Goal: Task Accomplishment & Management: Use online tool/utility

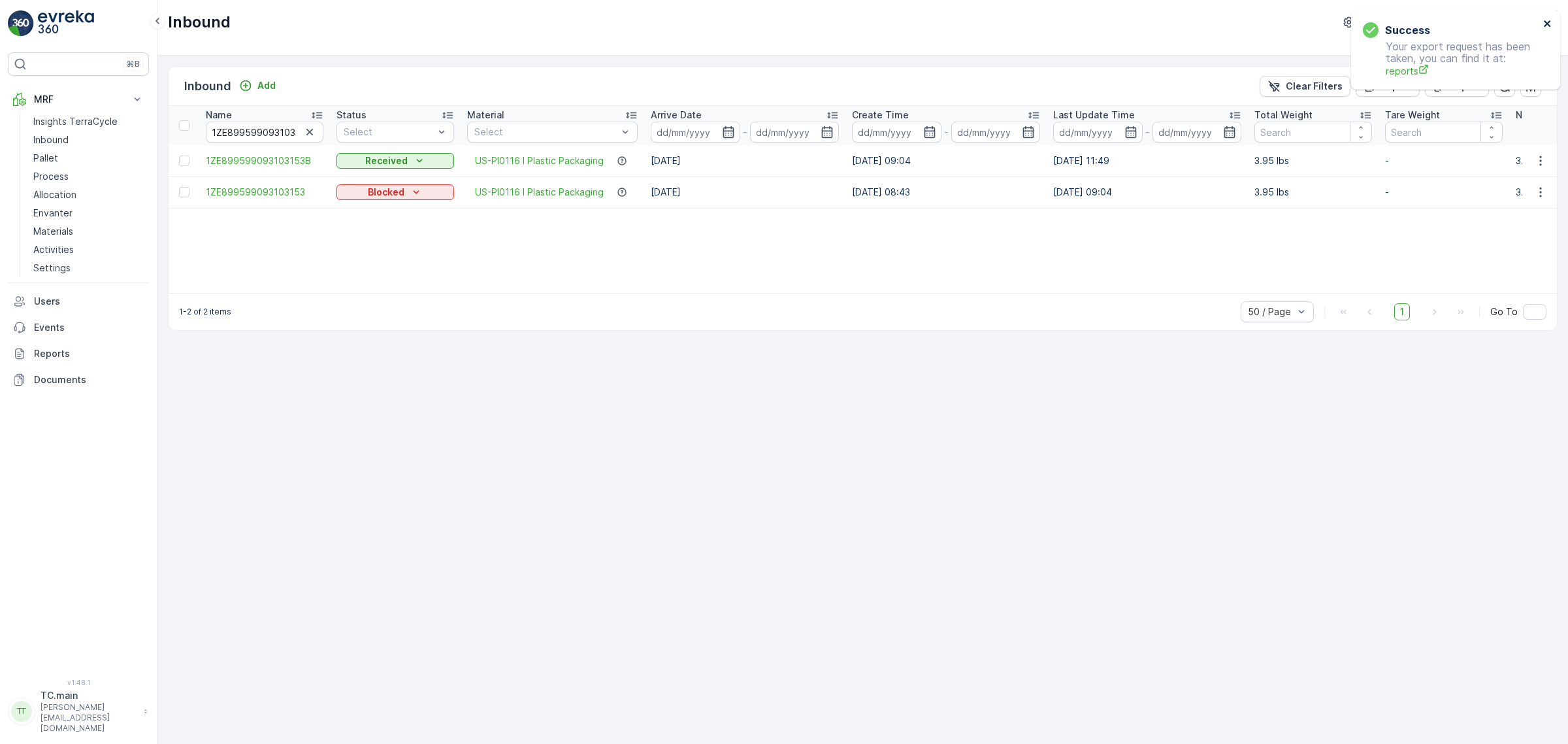
click at [1549, 23] on icon "close" at bounding box center [1548, 24] width 9 height 11
click at [1459, 27] on p "TerraCycle-US08-Aurora" at bounding box center [1447, 23] width 109 height 13
type input "uk"
click at [1494, 106] on div "TerraCycle-UK02-Econpro Europe/London (+01:00)" at bounding box center [1468, 114] width 196 height 29
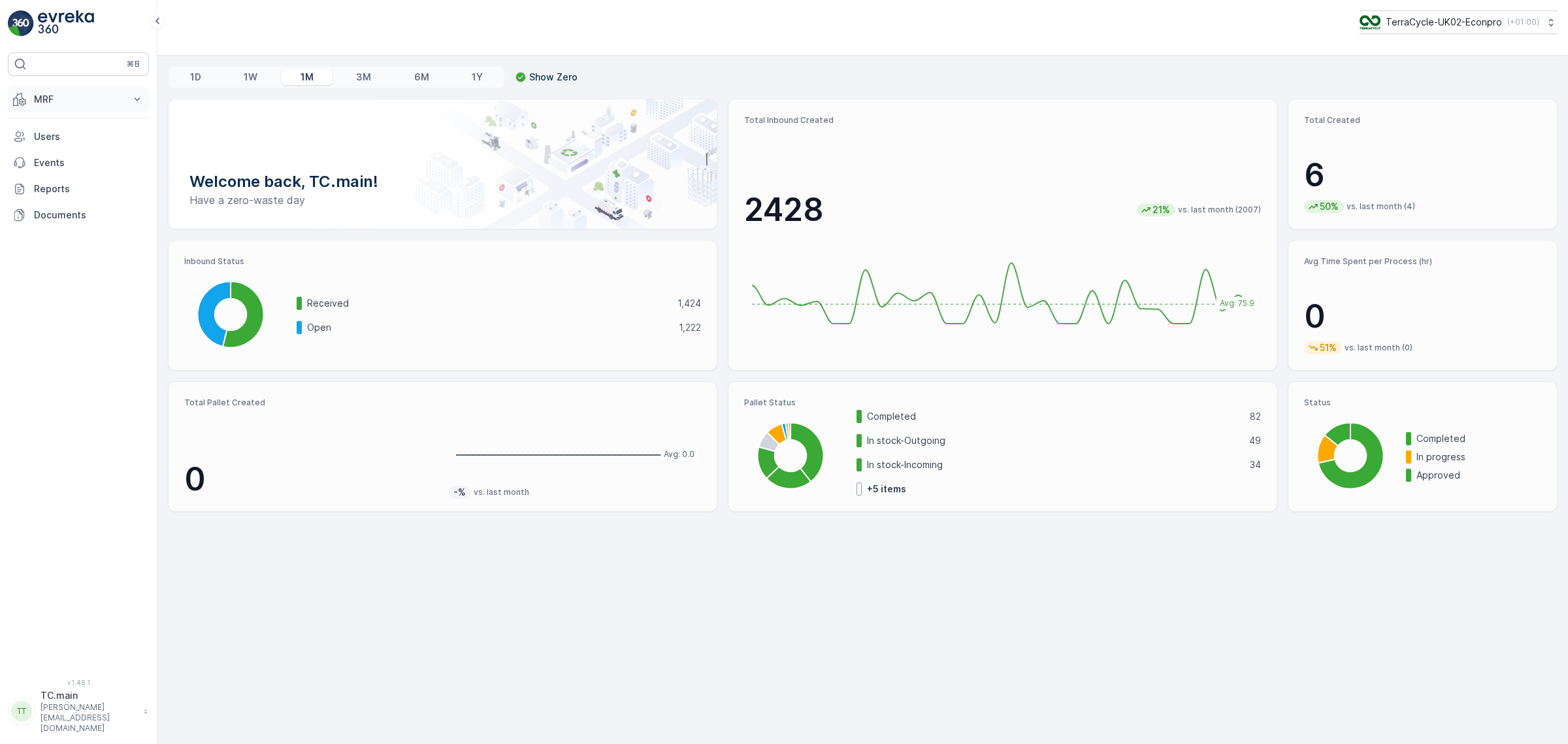
click at [78, 96] on p "MRF" at bounding box center [78, 100] width 89 height 13
click at [72, 145] on link "Inbound" at bounding box center [88, 140] width 121 height 19
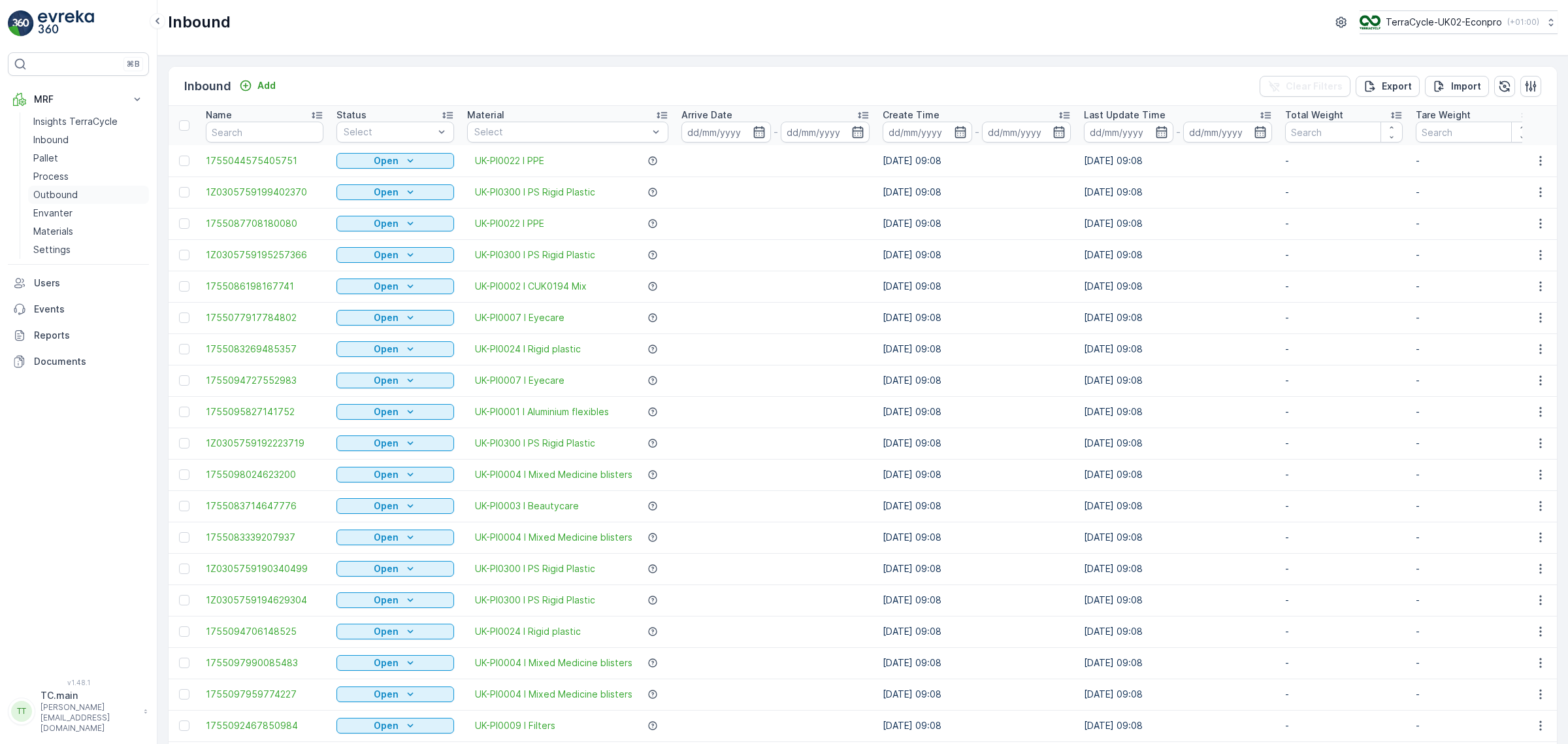
click at [76, 192] on p "Outbound" at bounding box center [55, 195] width 44 height 13
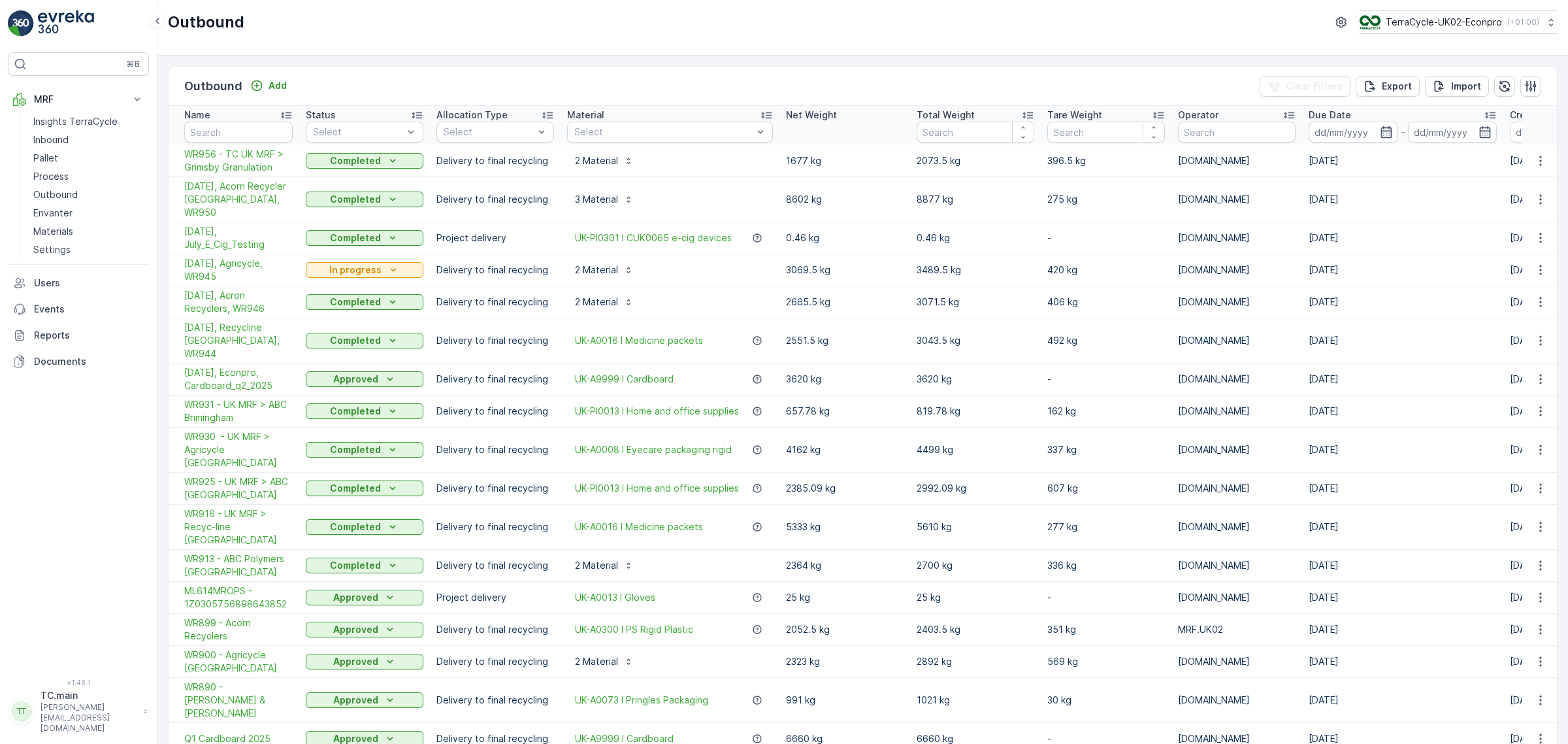
click at [1169, 473] on td "607 kg" at bounding box center [1106, 488] width 131 height 32
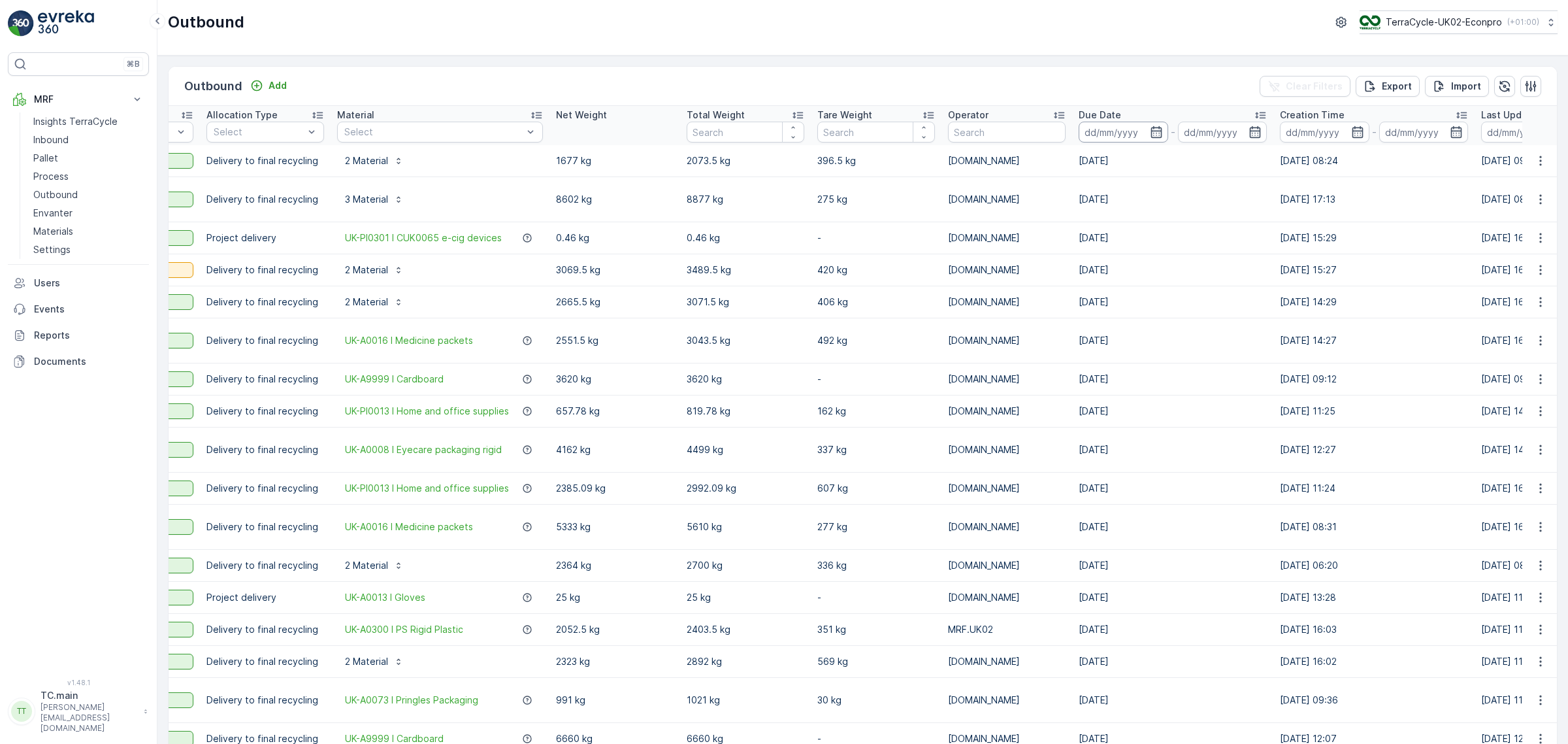
scroll to position [0, 229]
click at [1124, 135] on input at bounding box center [1124, 132] width 90 height 21
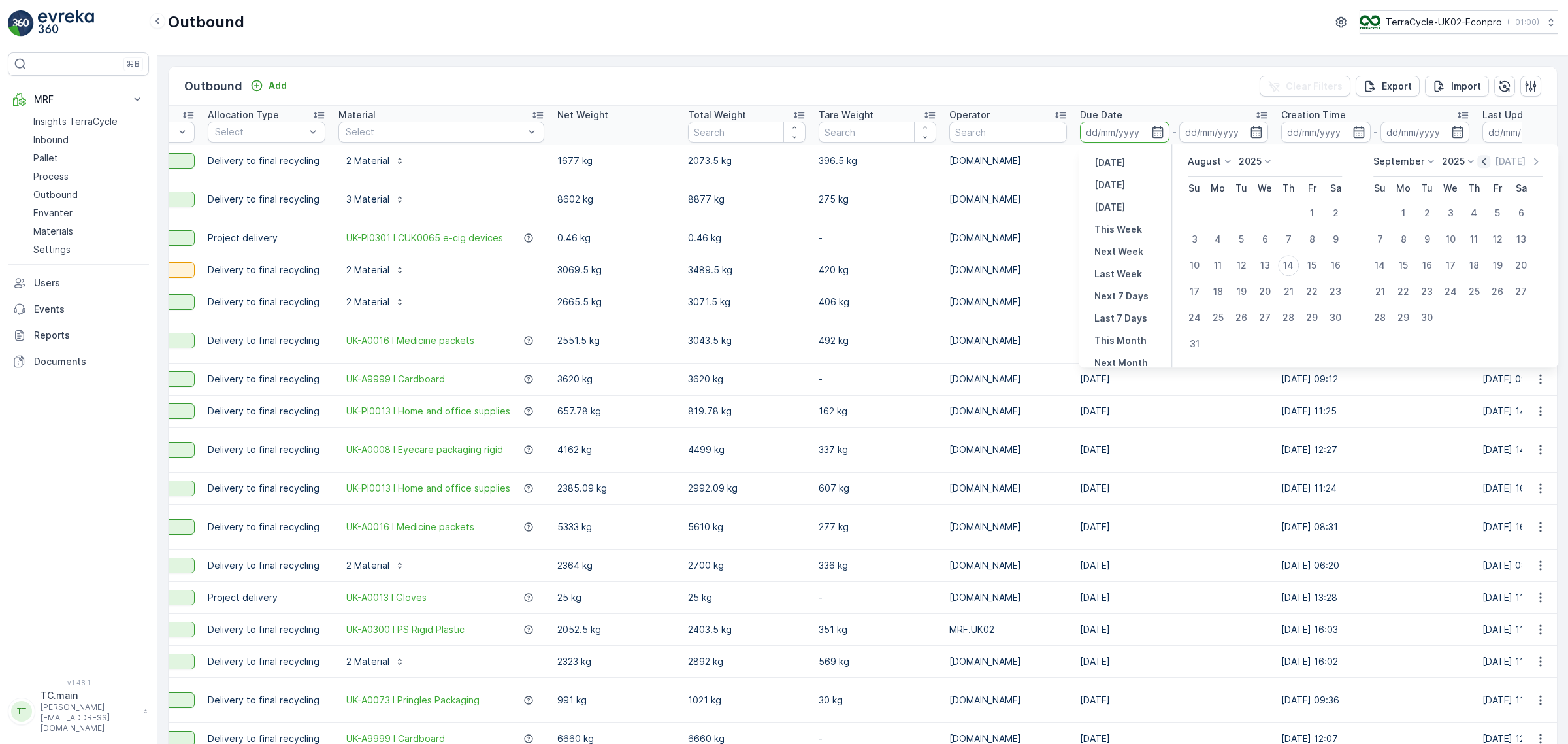
click at [1484, 167] on icon "button" at bounding box center [1484, 161] width 13 height 13
click at [1484, 167] on div "[DATE]" at bounding box center [1510, 161] width 66 height 13
click at [1470, 162] on icon "button" at bounding box center [1469, 161] width 13 height 13
click at [1200, 214] on div "1" at bounding box center [1195, 213] width 21 height 21
type input "[DATE]"
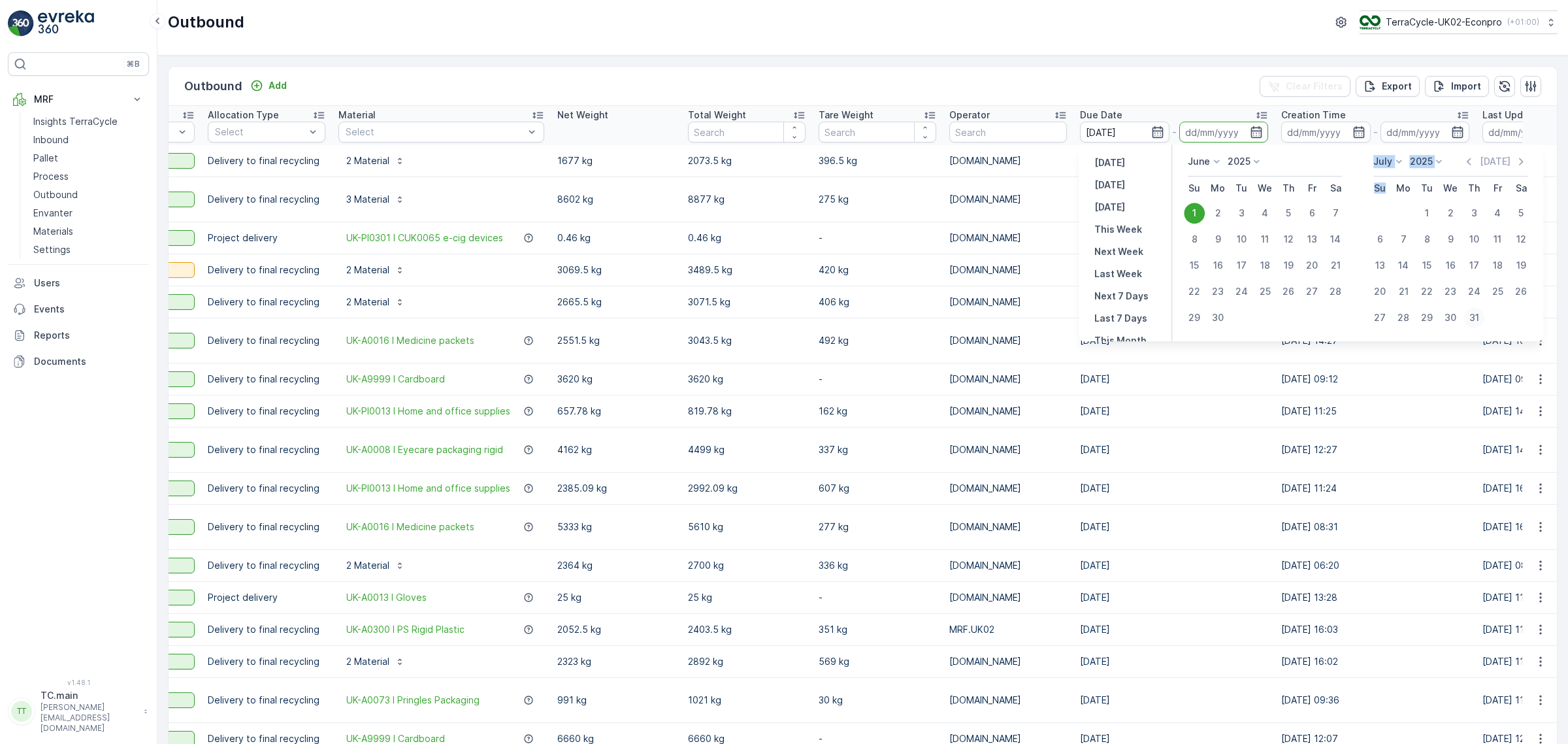
click at [1478, 324] on div "31" at bounding box center [1474, 318] width 21 height 21
type input "[DATE]"
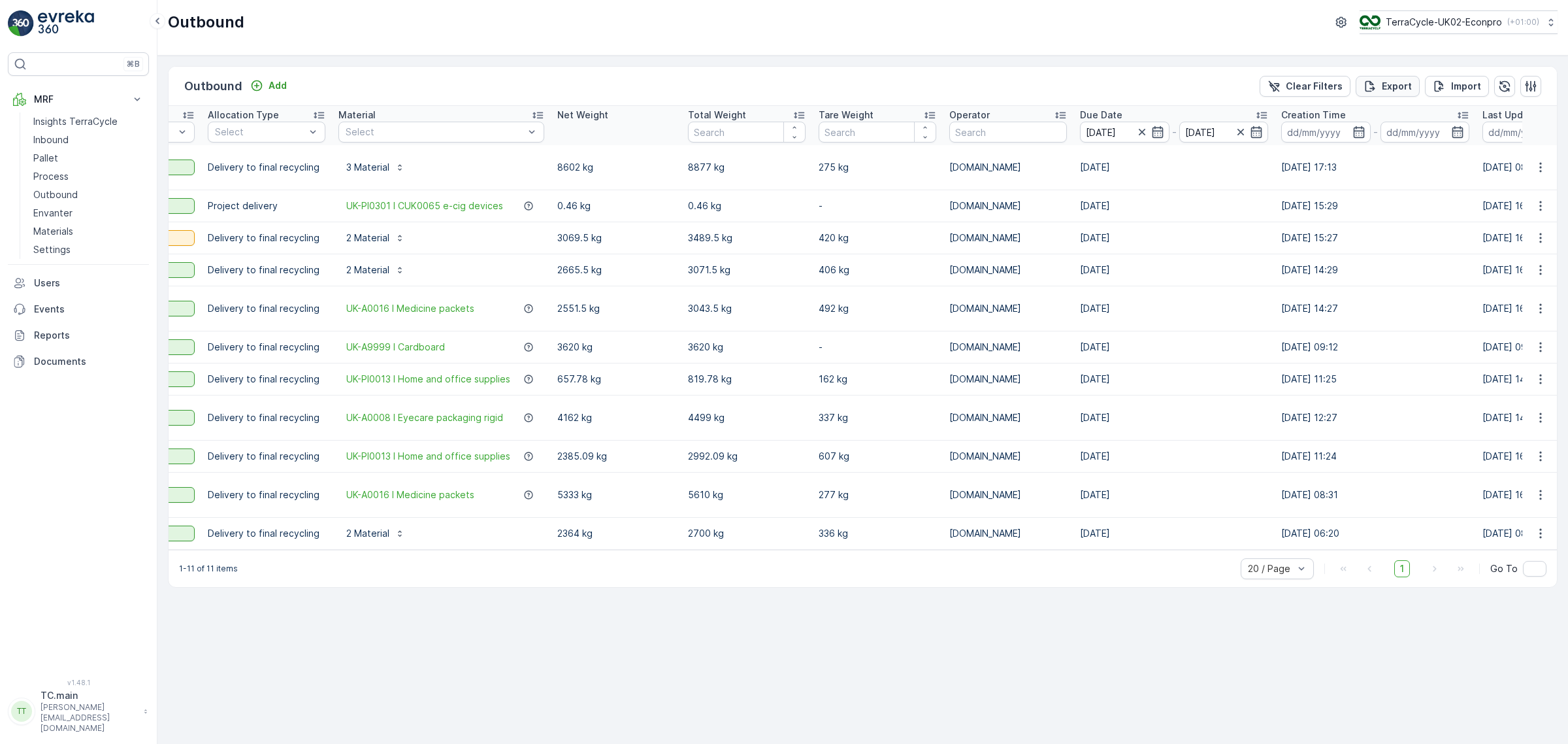
click at [1397, 84] on p "Export" at bounding box center [1396, 86] width 30 height 13
click at [1398, 77] on span "reports" at bounding box center [1462, 71] width 153 height 14
click at [1543, 21] on icon "close" at bounding box center [1548, 24] width 9 height 11
click at [1425, 17] on p "TerraCycle-UK02-Econpro" at bounding box center [1443, 23] width 116 height 13
type input "fr"
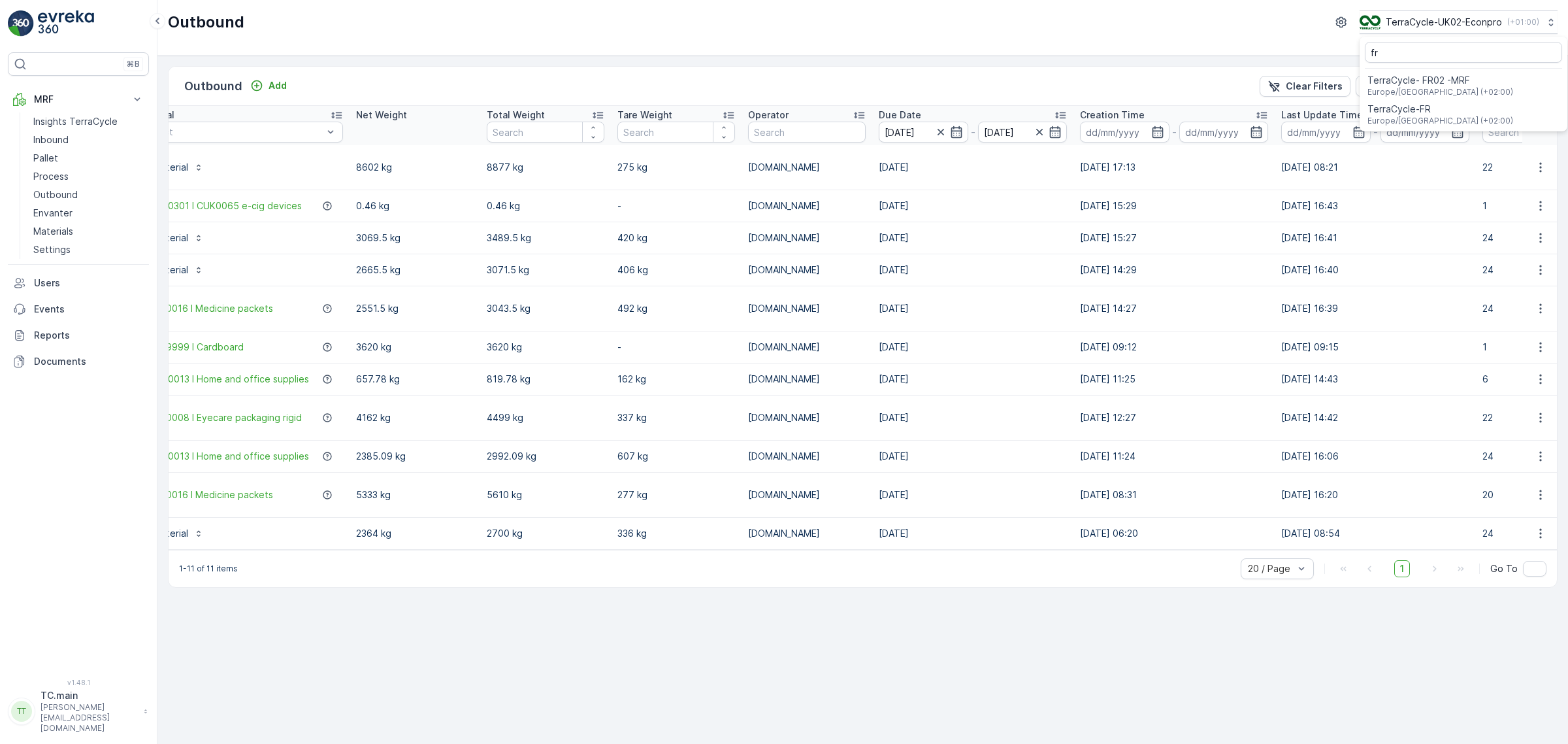
scroll to position [0, 449]
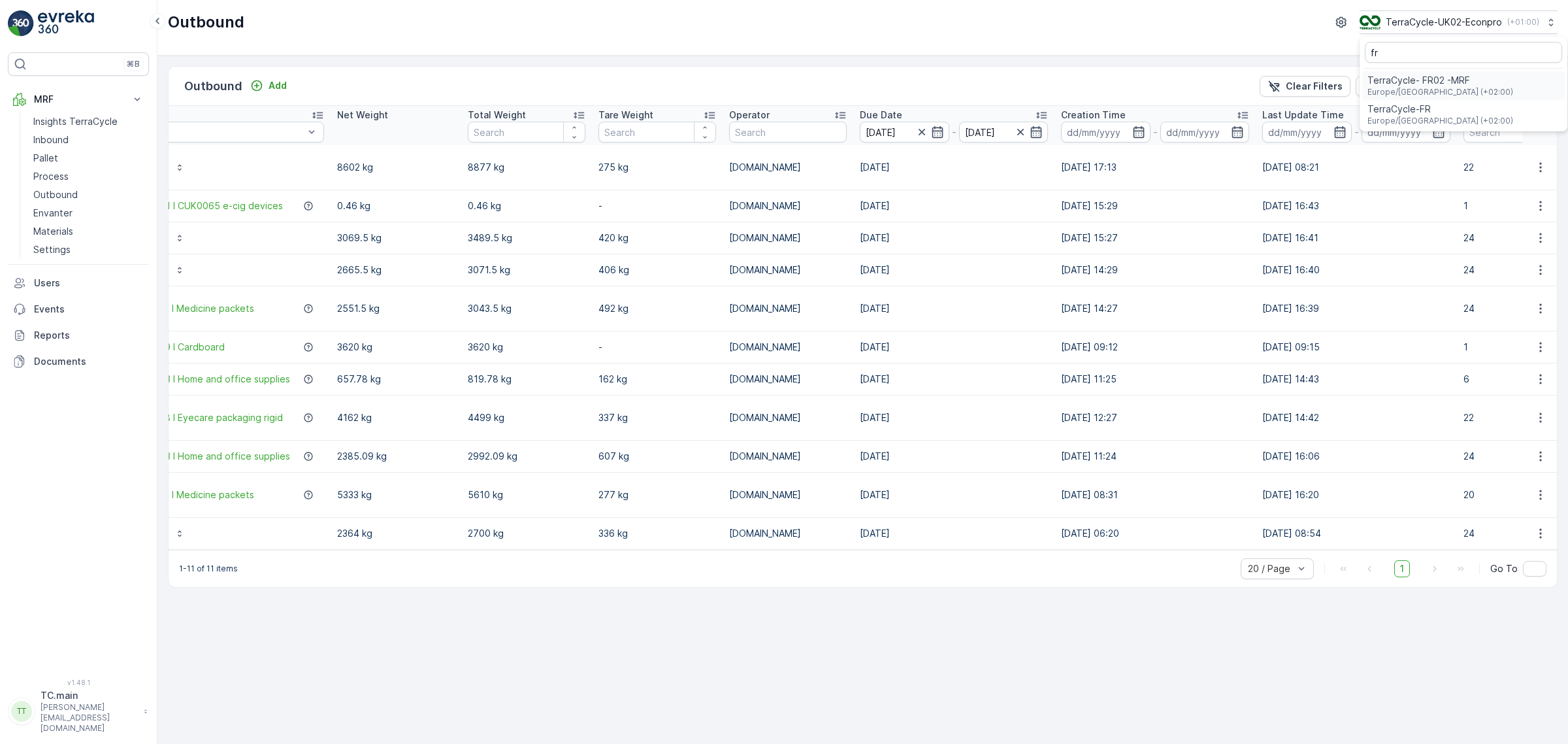
click at [1477, 82] on div "TerraCycle- FR02 -MRF Europe/Paris (+02:00)" at bounding box center [1463, 85] width 202 height 29
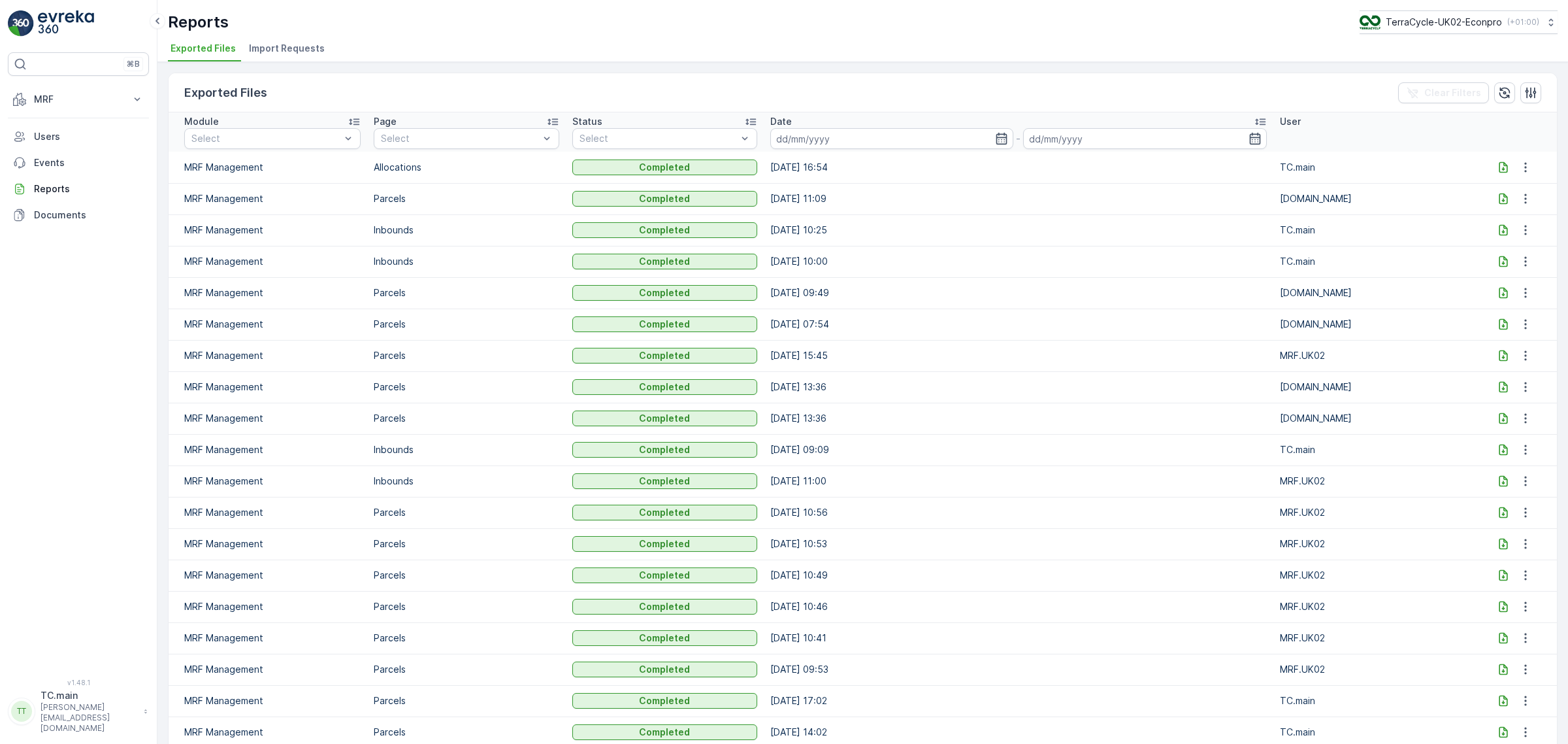
click at [1498, 165] on icon at bounding box center [1504, 167] width 13 height 13
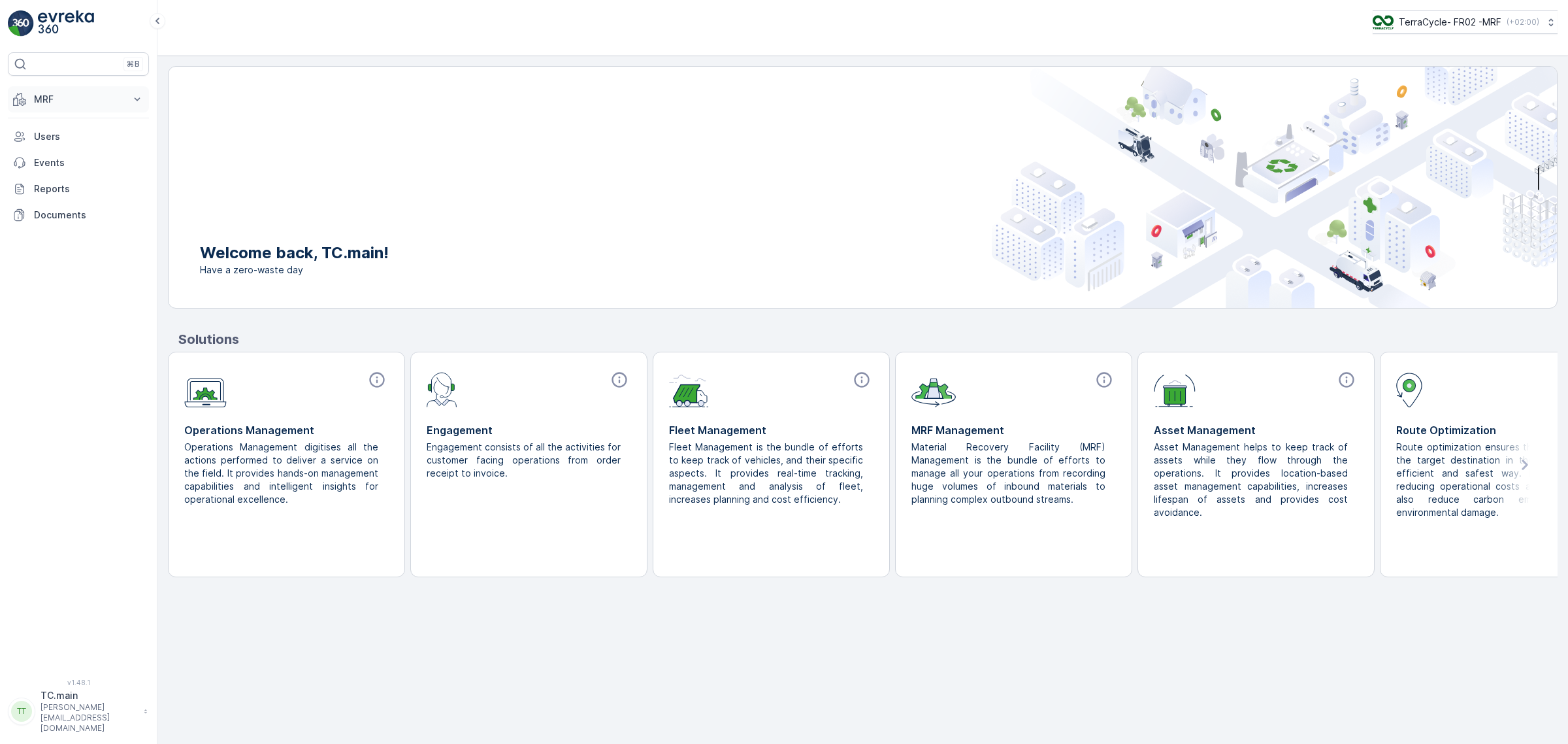
click at [60, 100] on p "MRF" at bounding box center [78, 100] width 89 height 13
click at [75, 193] on p "Expédition" at bounding box center [56, 195] width 47 height 13
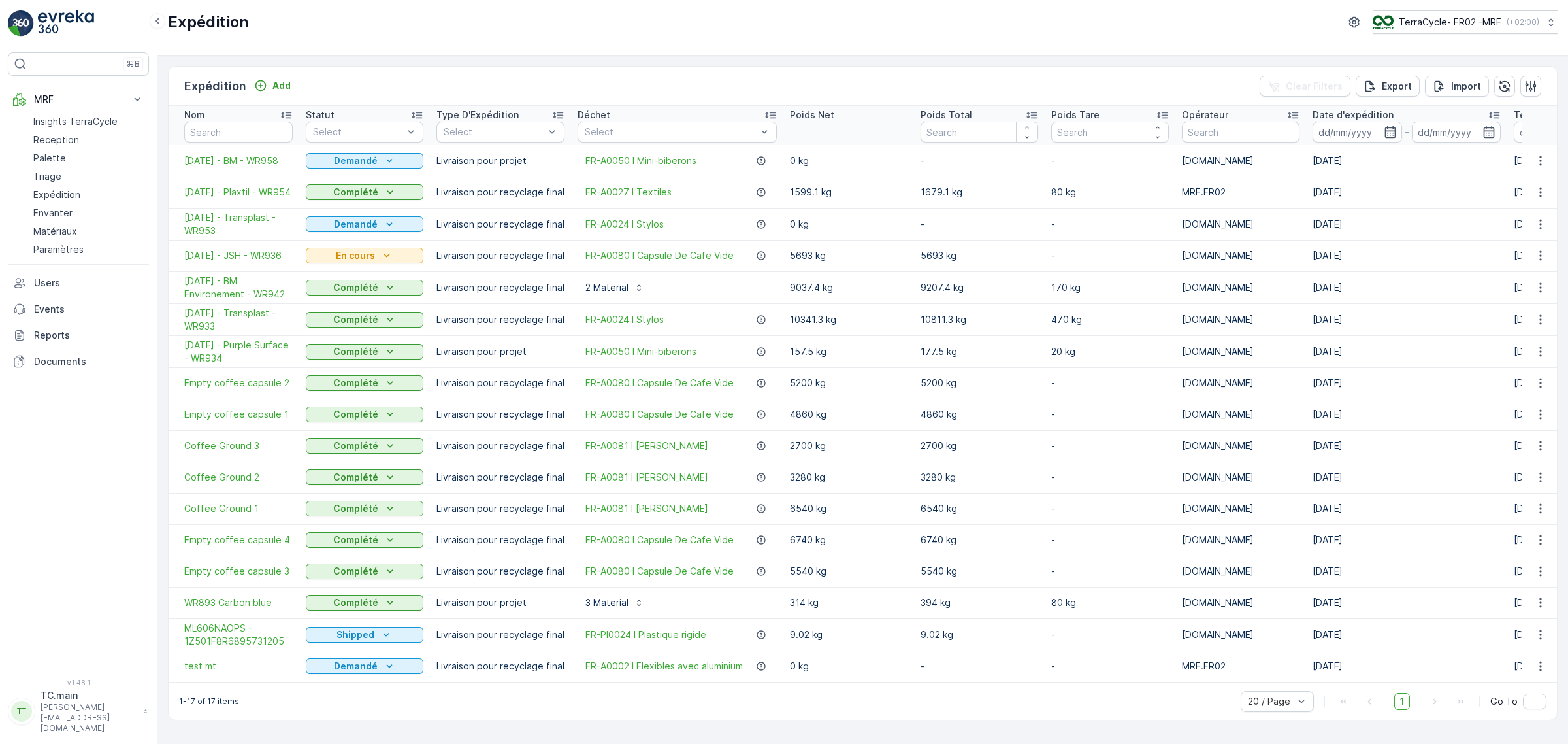
drag, startPoint x: 957, startPoint y: 691, endPoint x: 1126, endPoint y: 694, distance: 169.0
click at [1126, 694] on div "1-17 of 17 items 20 / Page 1 Go To" at bounding box center [862, 701] width 1388 height 37
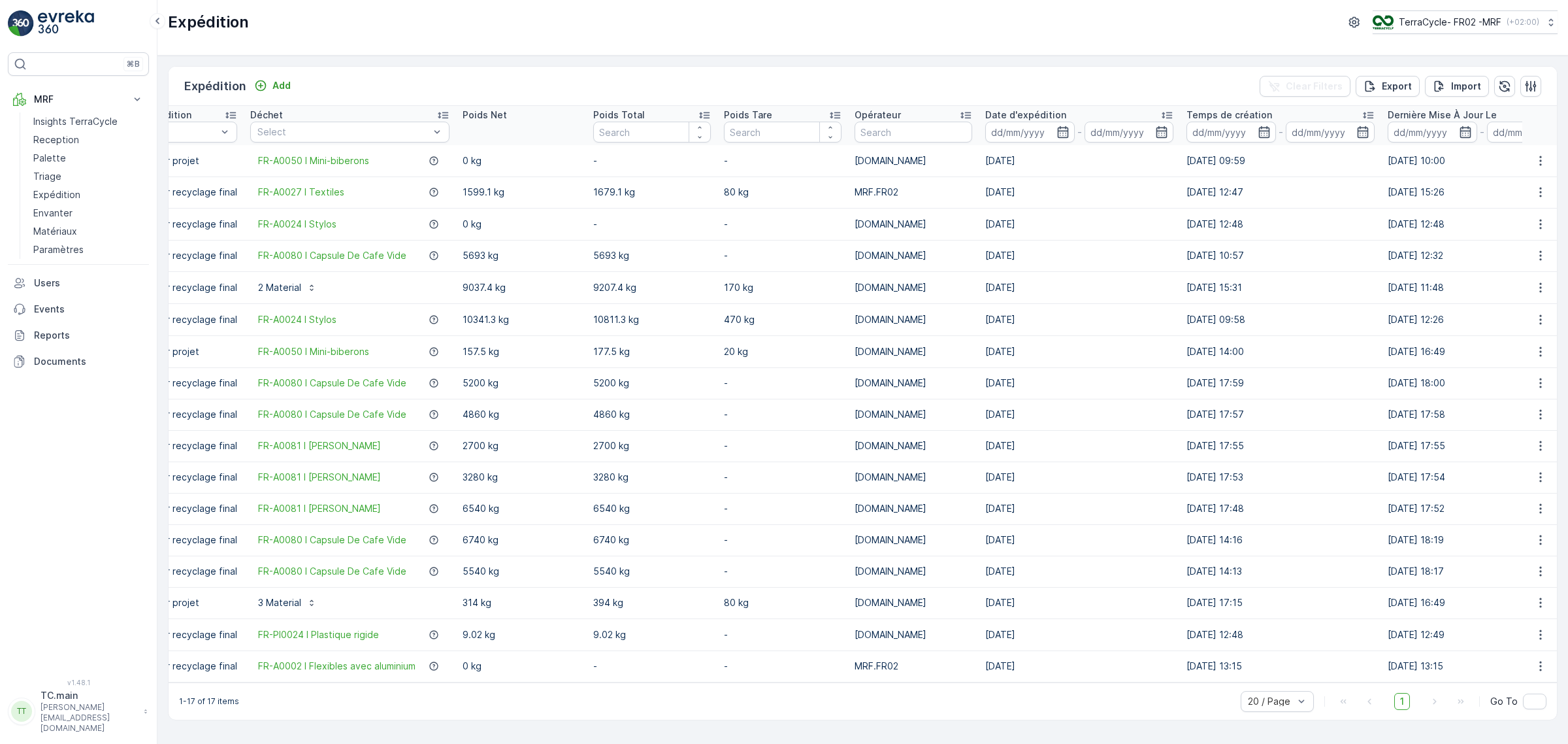
scroll to position [0, 433]
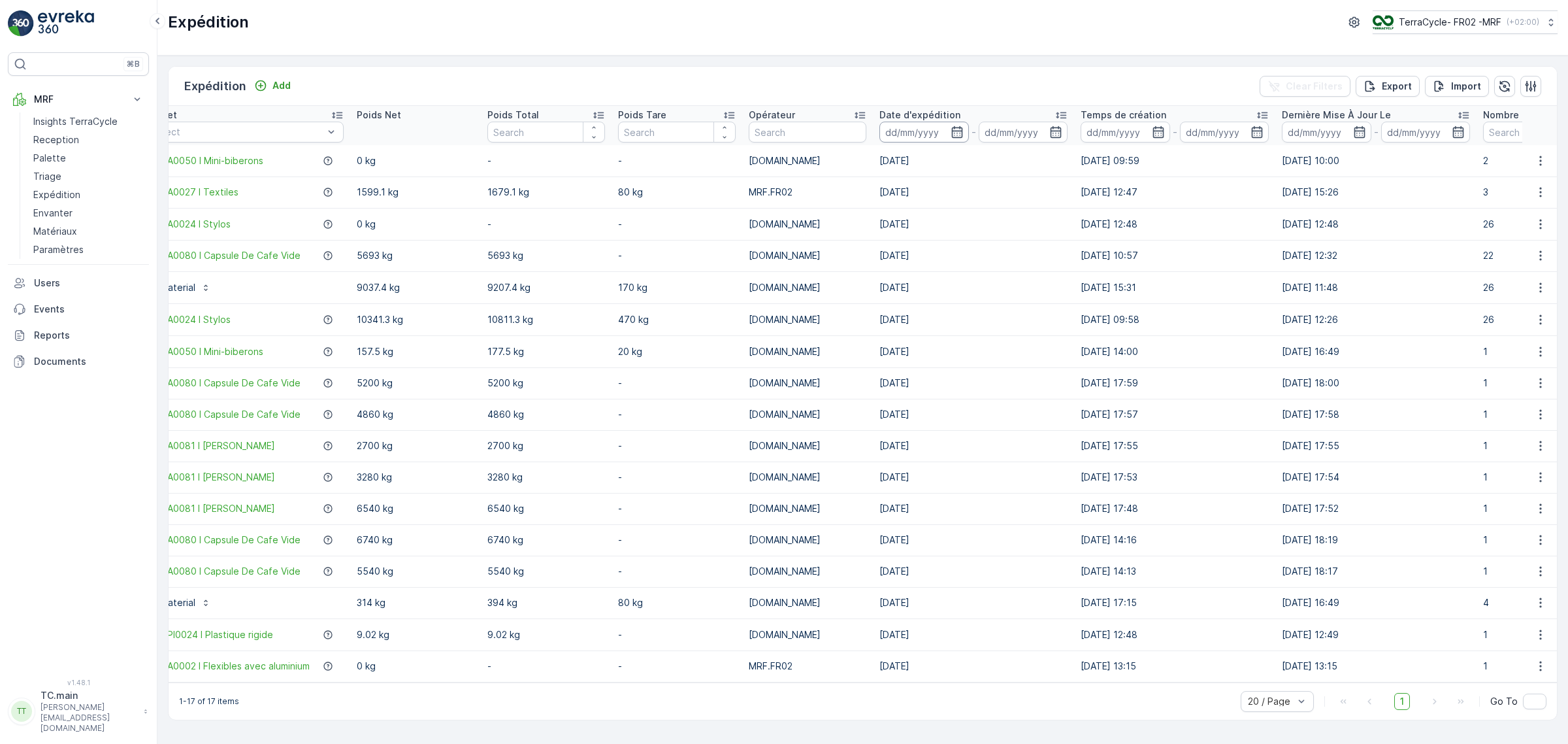
click at [905, 133] on input at bounding box center [924, 132] width 90 height 21
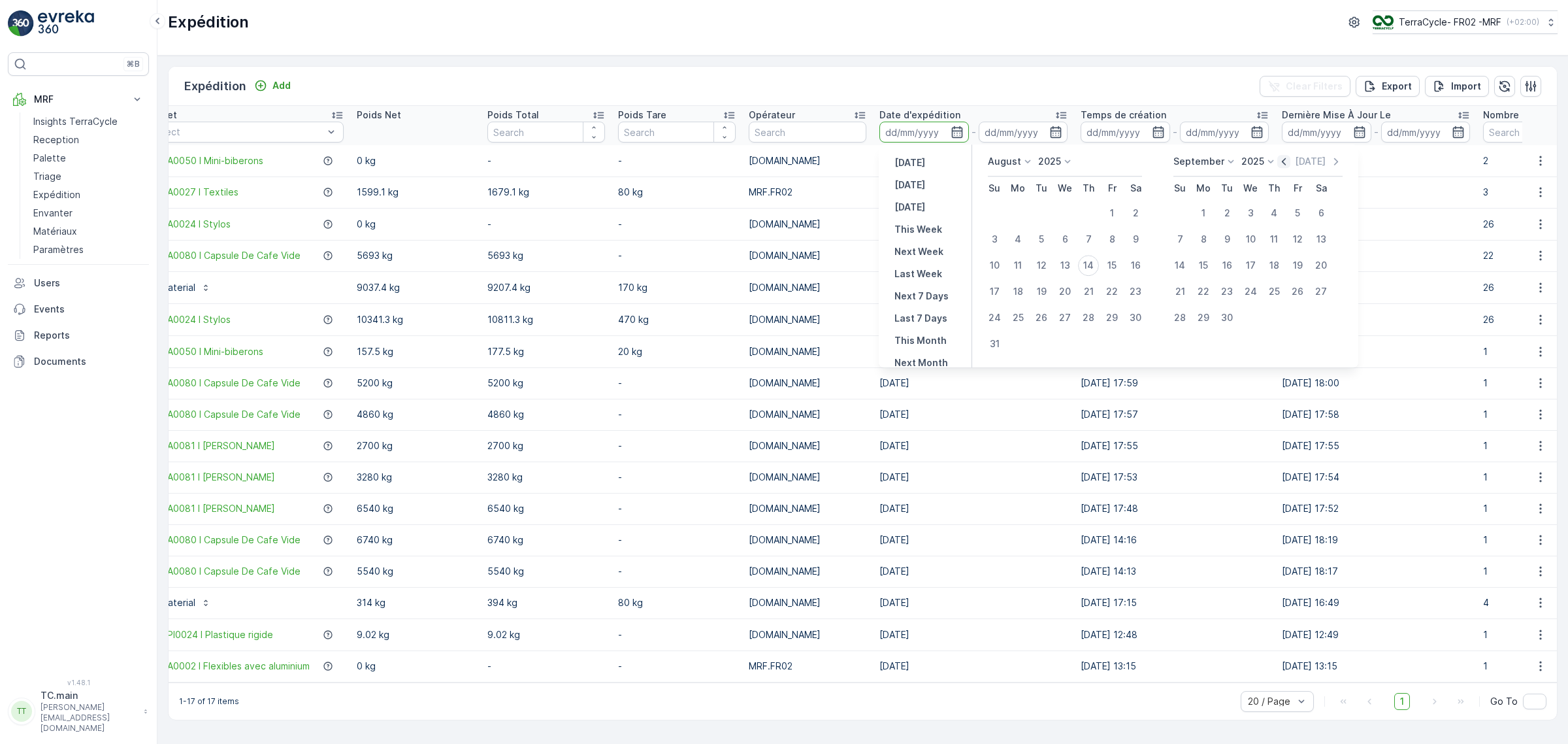
click at [1286, 161] on icon "button" at bounding box center [1284, 161] width 13 height 13
click at [1275, 161] on icon "button" at bounding box center [1269, 161] width 13 height 13
click at [991, 216] on div "1" at bounding box center [995, 213] width 21 height 21
type input "01.06.2025"
click at [1268, 321] on div "31" at bounding box center [1274, 318] width 21 height 21
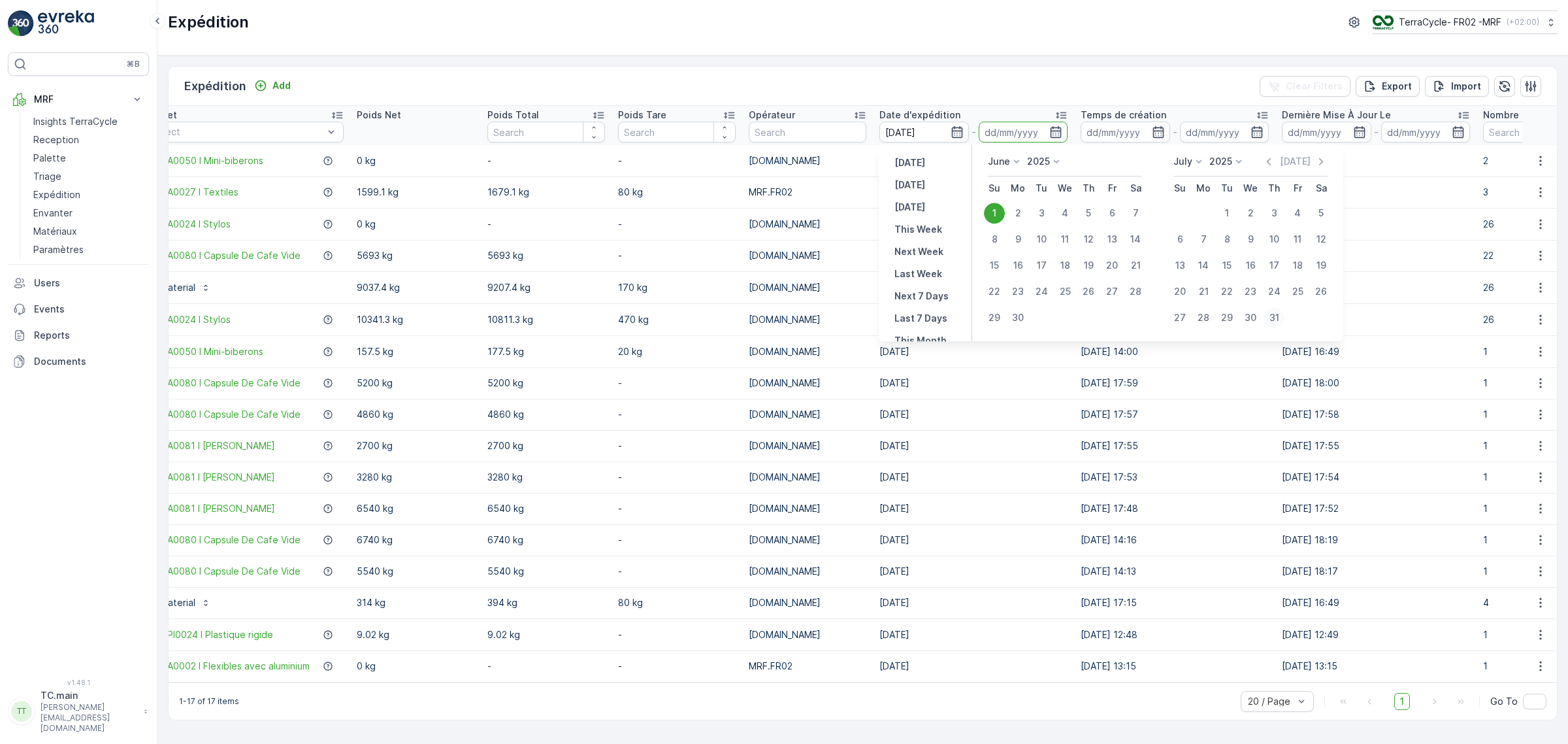
type input "31.07.2025"
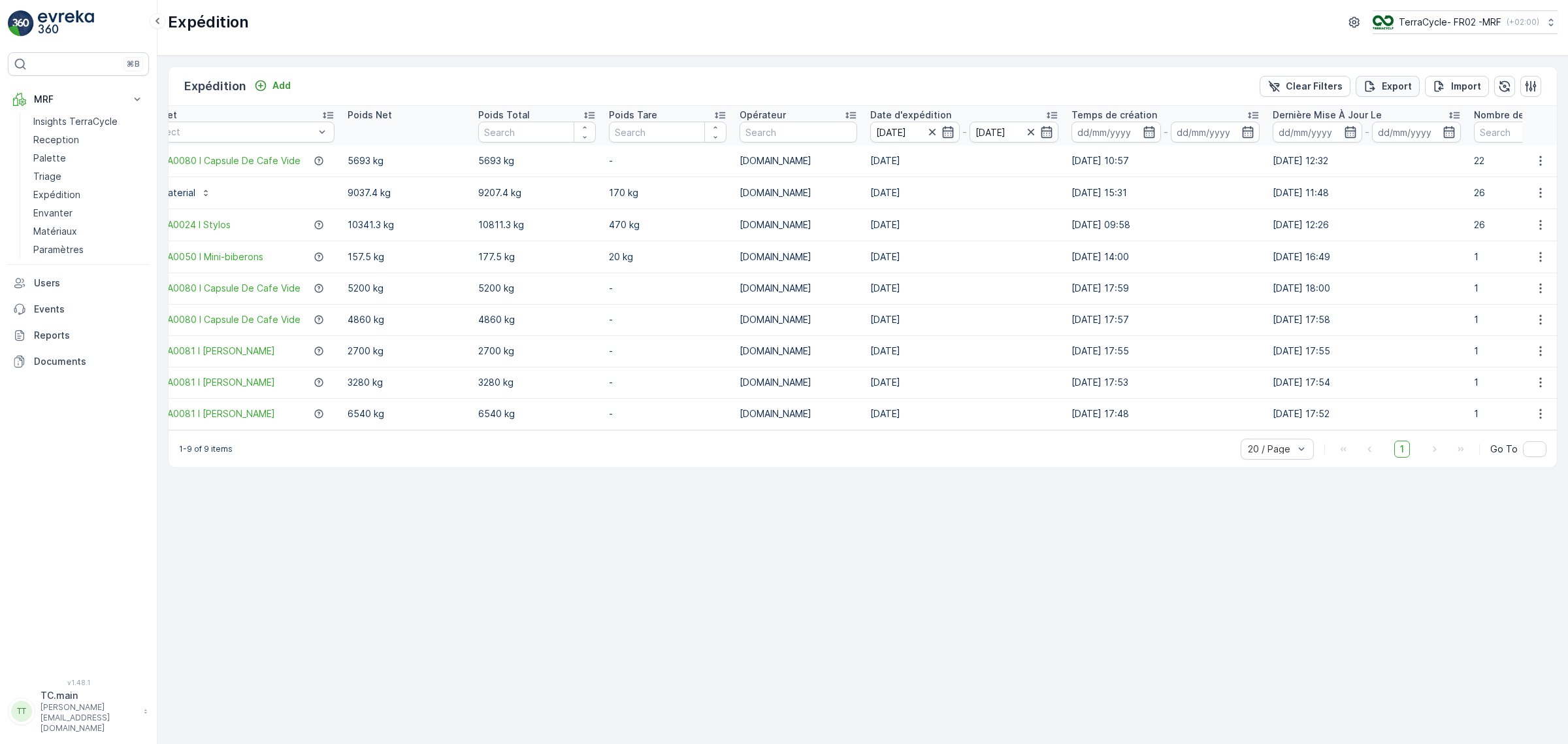
click at [1380, 87] on div "Export" at bounding box center [1388, 86] width 48 height 13
click at [1405, 87] on span "reports" at bounding box center [1462, 82] width 153 height 14
click at [1547, 27] on icon "close" at bounding box center [1548, 24] width 9 height 11
click at [1456, 19] on p "TerraCycle- FR02 -MRF" at bounding box center [1449, 23] width 103 height 13
type input "fr"
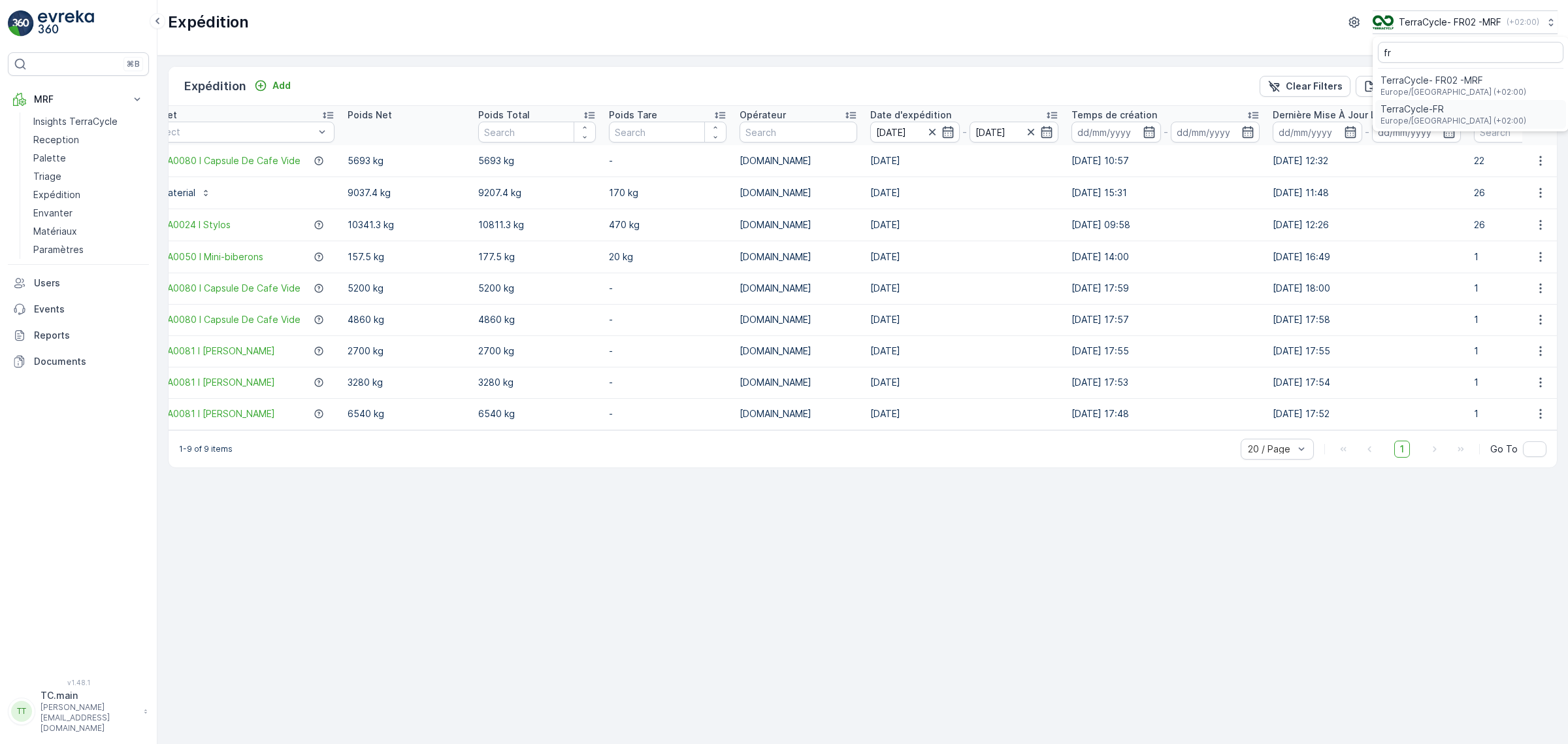
click at [1446, 111] on span "TerraCycle-FR" at bounding box center [1453, 110] width 146 height 13
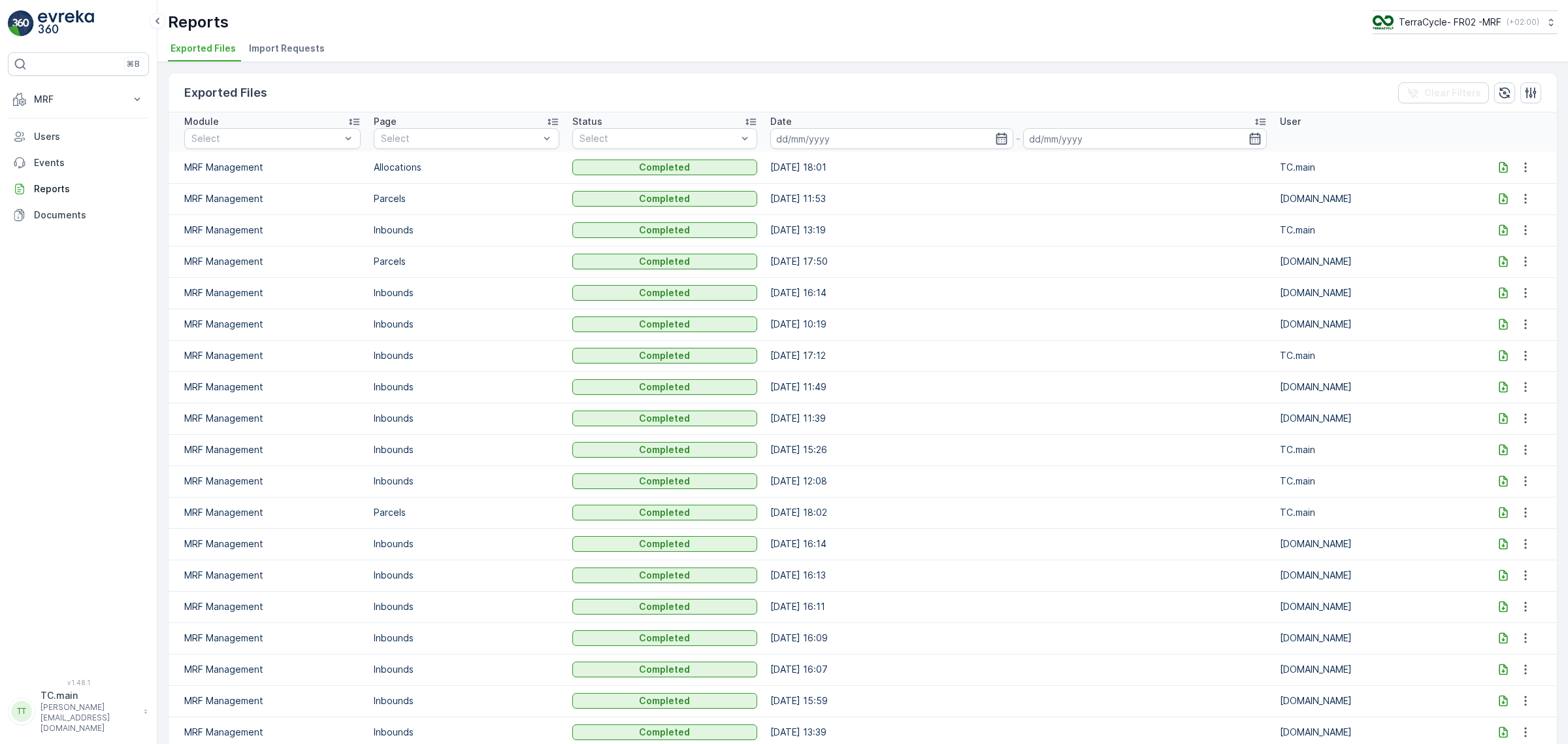
click at [1499, 172] on icon at bounding box center [1503, 167] width 9 height 11
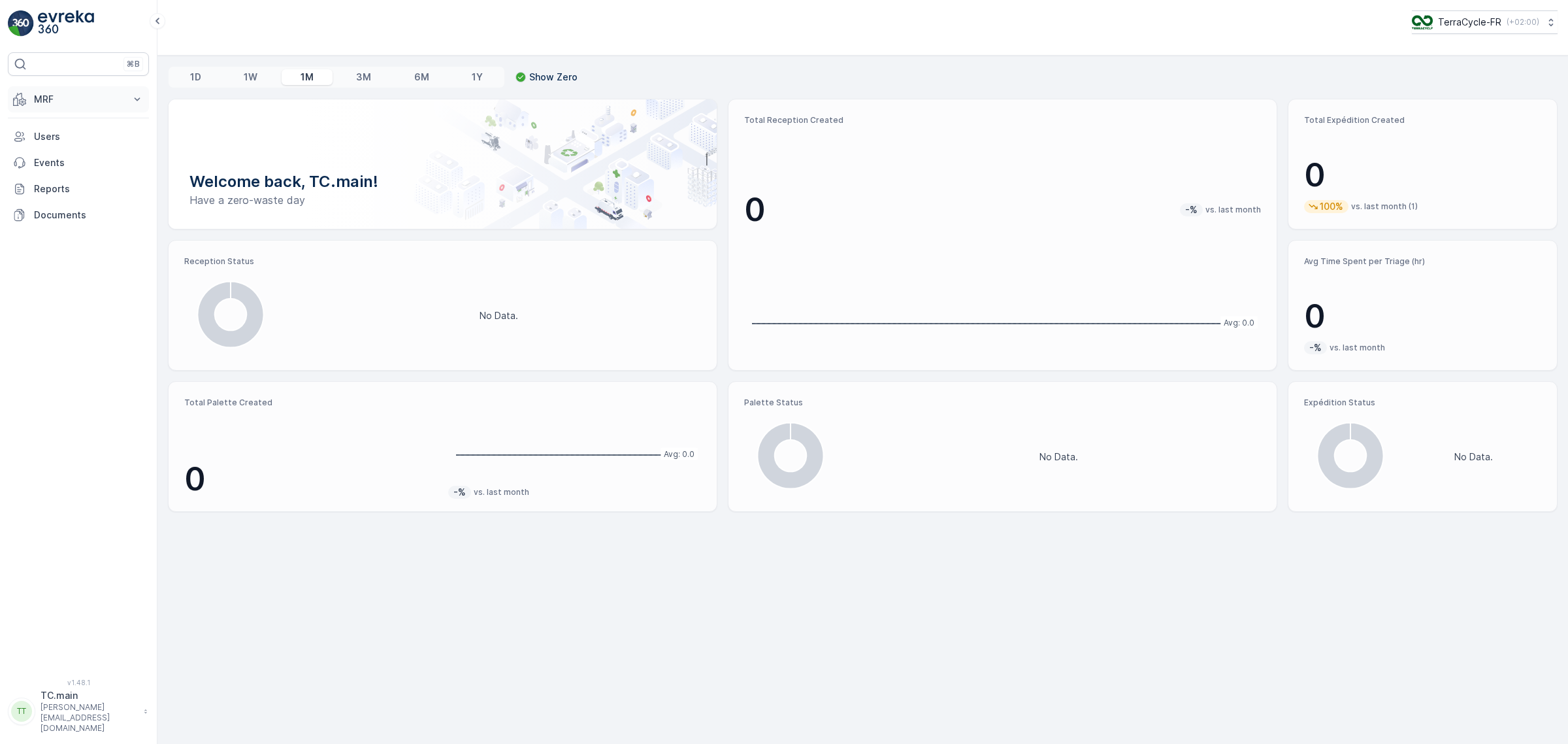
click at [31, 93] on button "MRF" at bounding box center [78, 99] width 141 height 26
click at [84, 194] on link "Expédition" at bounding box center [88, 195] width 121 height 19
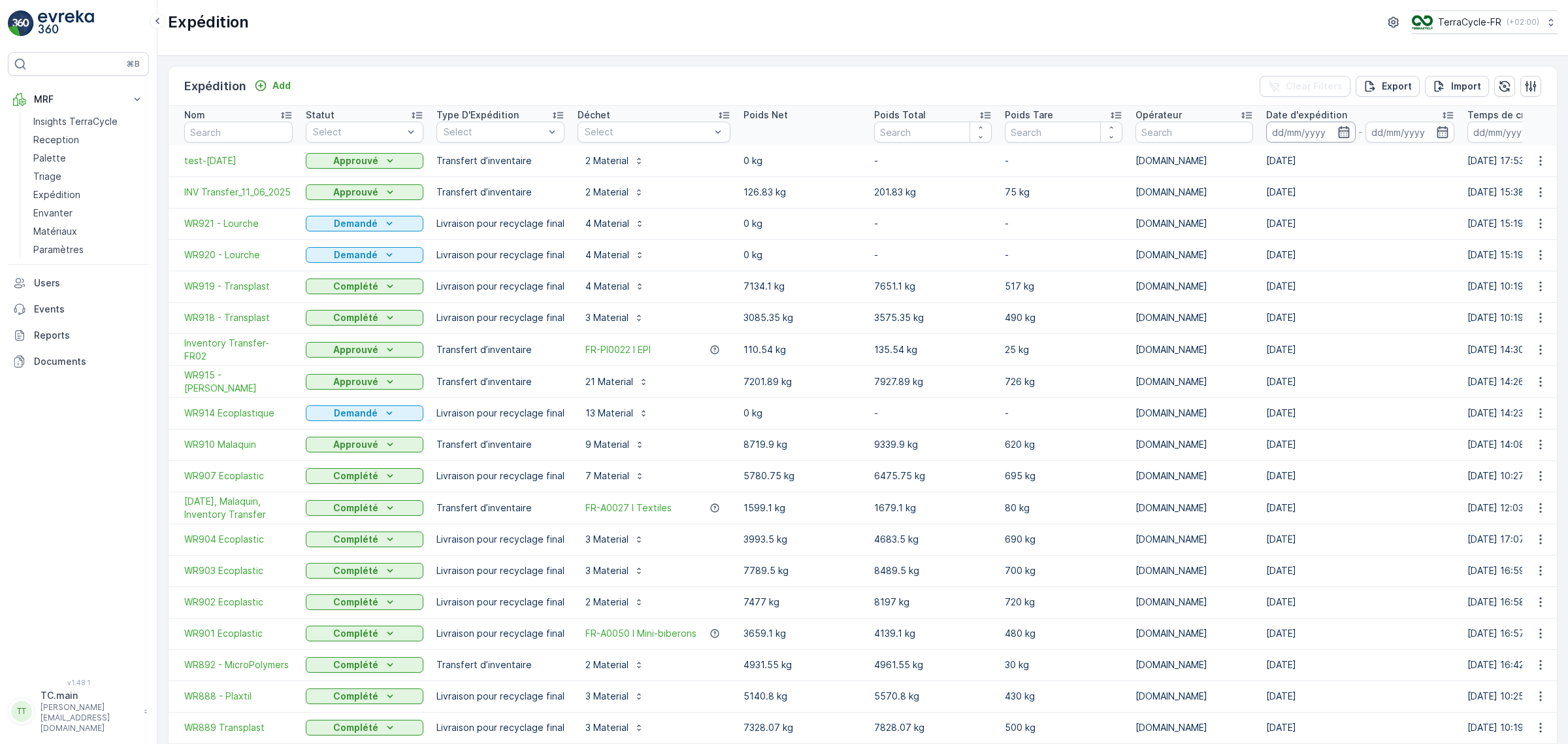
click at [1291, 136] on input at bounding box center [1311, 132] width 90 height 21
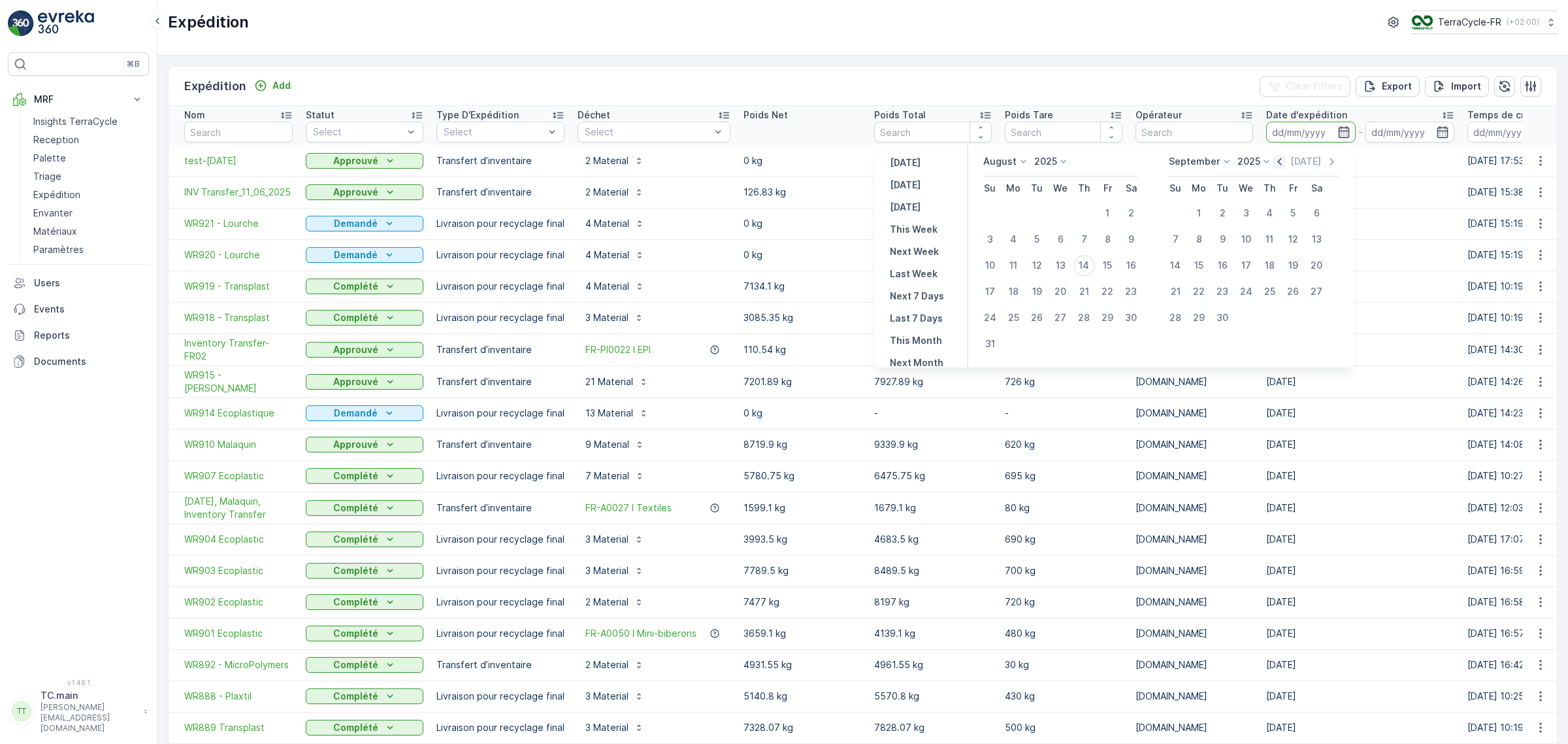
click at [1283, 164] on icon "button" at bounding box center [1280, 161] width 13 height 13
click at [1005, 213] on div "1" at bounding box center [1006, 213] width 21 height 21
type input "[DATE]"
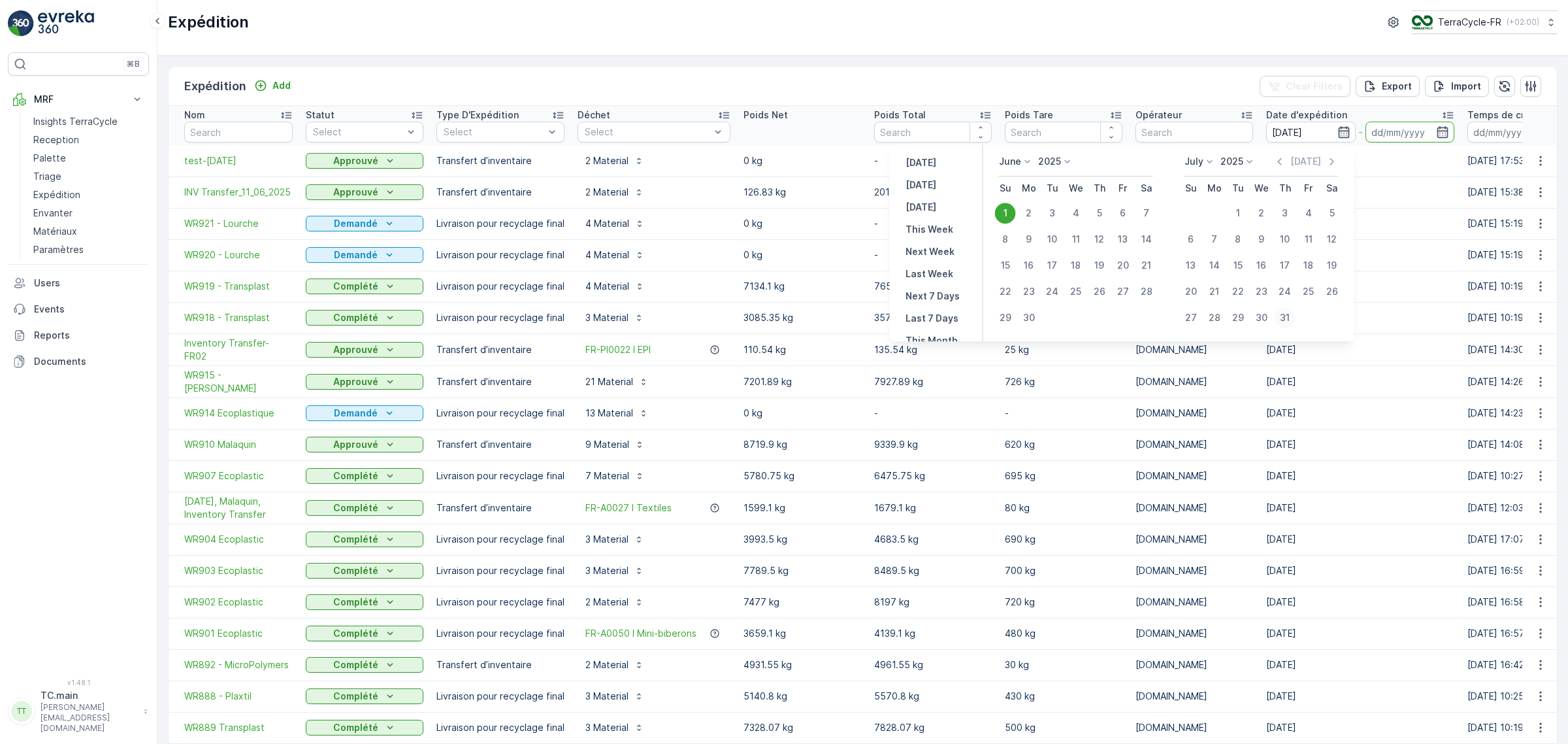
click at [1279, 319] on div "31" at bounding box center [1285, 318] width 21 height 21
type input "[DATE]"
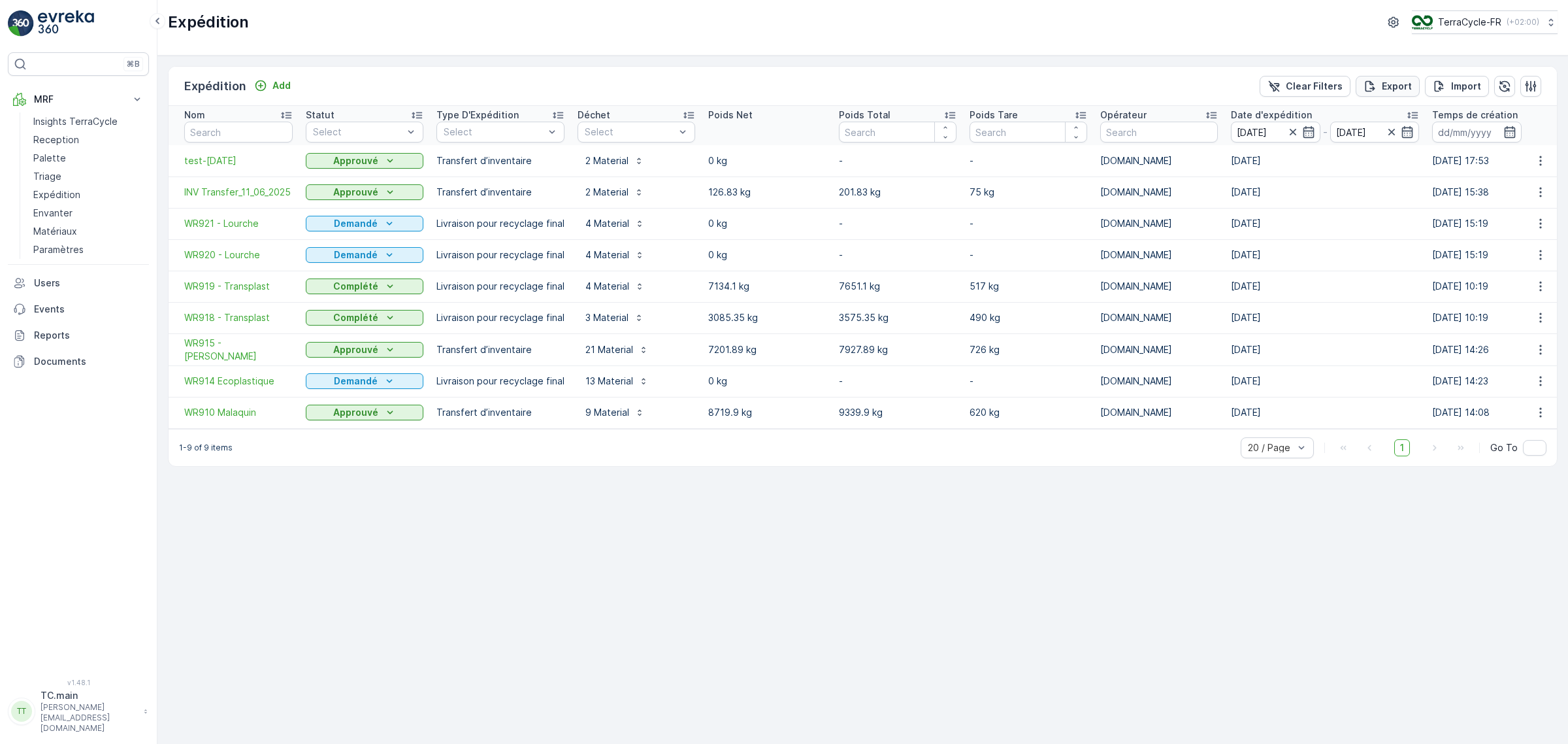
click at [1384, 90] on p "Export" at bounding box center [1396, 86] width 30 height 13
click at [1395, 86] on span "reports" at bounding box center [1462, 82] width 153 height 14
drag, startPoint x: 1542, startPoint y: 21, endPoint x: 1554, endPoint y: 27, distance: 13.4
click at [1542, 21] on div "Success Votre demande d'exportation a été prise, vous pouvez la trouver à: repo…" at bounding box center [1451, 56] width 184 height 75
click at [1556, 27] on div "Success Votre demande d'exportation a été prise, vous pouvez la trouver à: repo…" at bounding box center [1455, 56] width 209 height 91
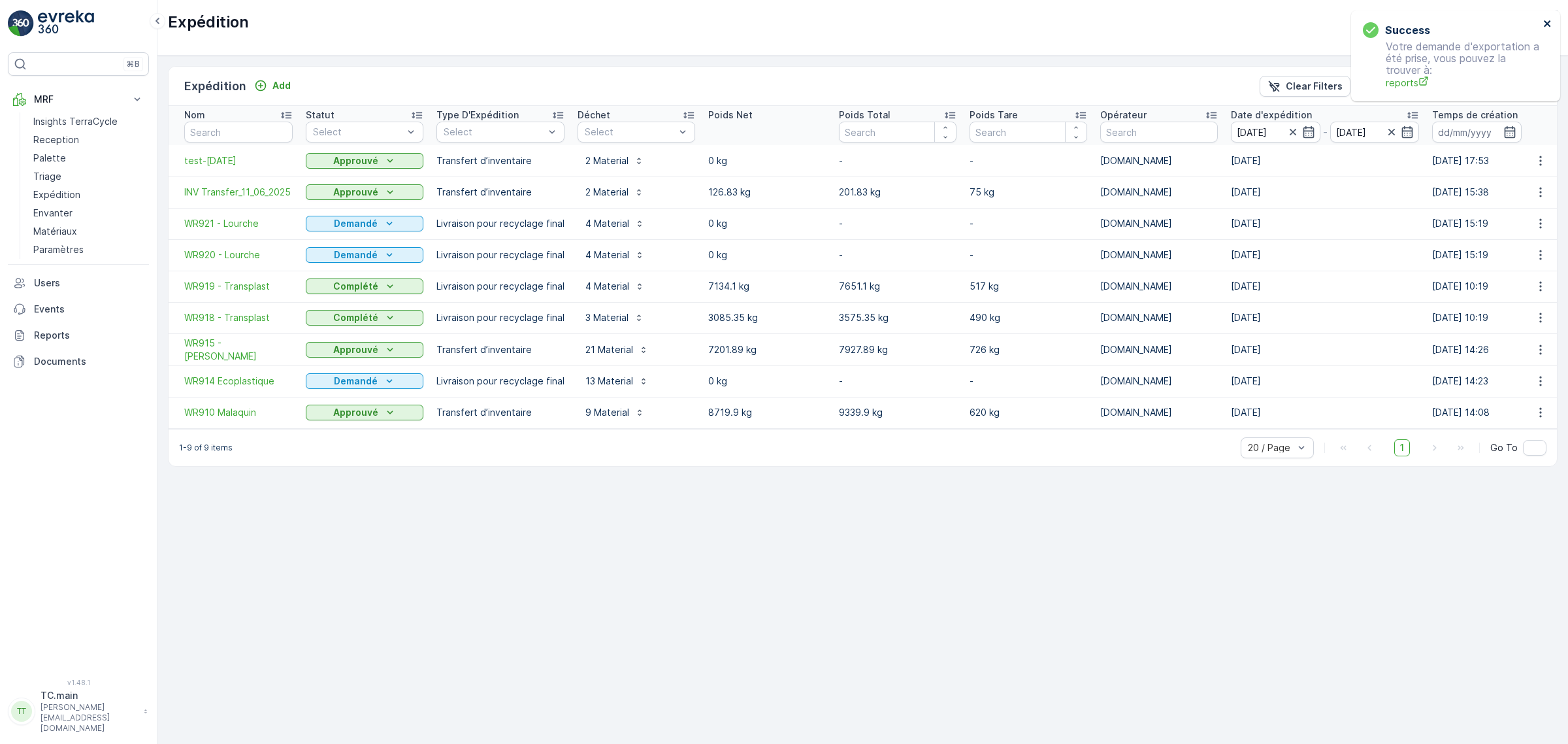
click at [1550, 27] on icon "close" at bounding box center [1548, 24] width 9 height 11
click at [1488, 21] on p "TerraCycle-FR" at bounding box center [1469, 23] width 64 height 13
type input "es"
click at [1459, 77] on span "TerraCycle-ES-MRF" at bounding box center [1490, 80] width 141 height 13
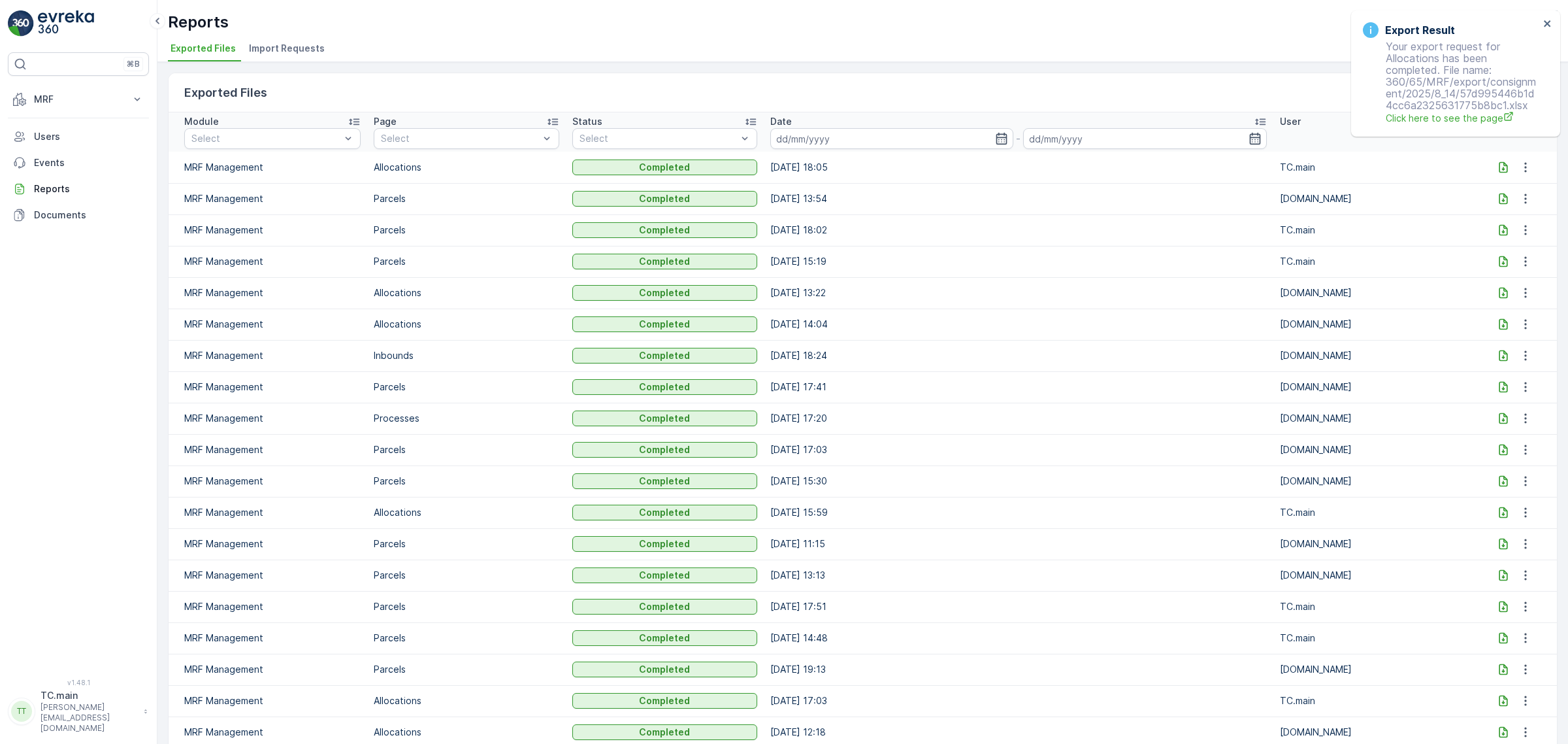
click at [1497, 168] on icon at bounding box center [1504, 167] width 13 height 13
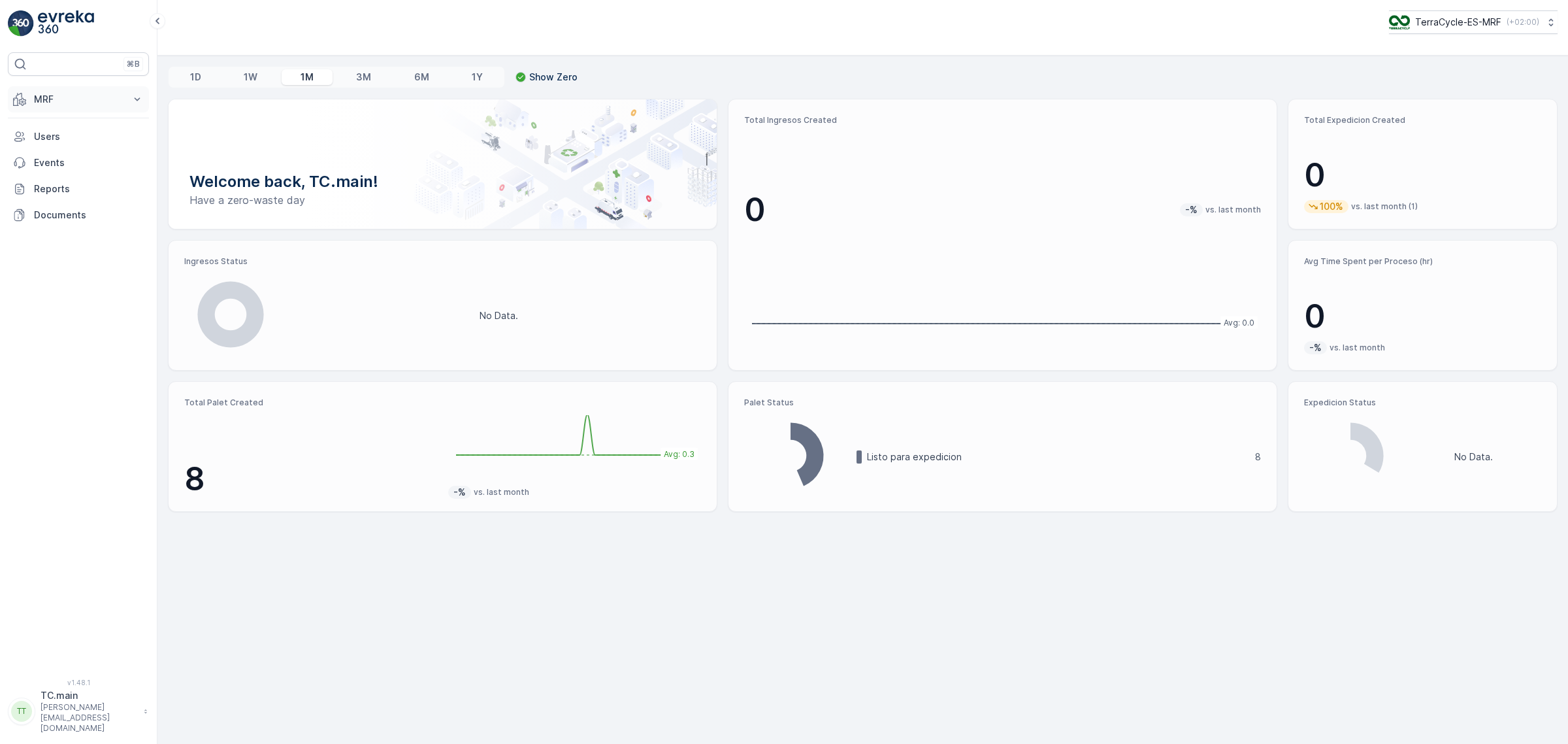
click at [67, 106] on p "MRF" at bounding box center [78, 100] width 89 height 13
click at [76, 200] on p "Expedicion" at bounding box center [57, 195] width 48 height 13
